Goal: Browse casually: Explore the website without a specific task or goal

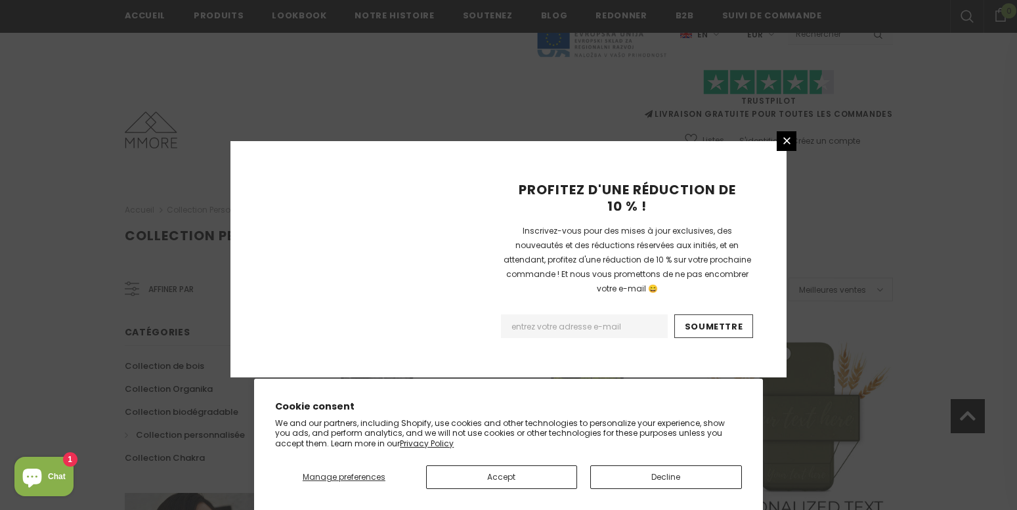
scroll to position [938, 0]
